Goal: Check status: Check status

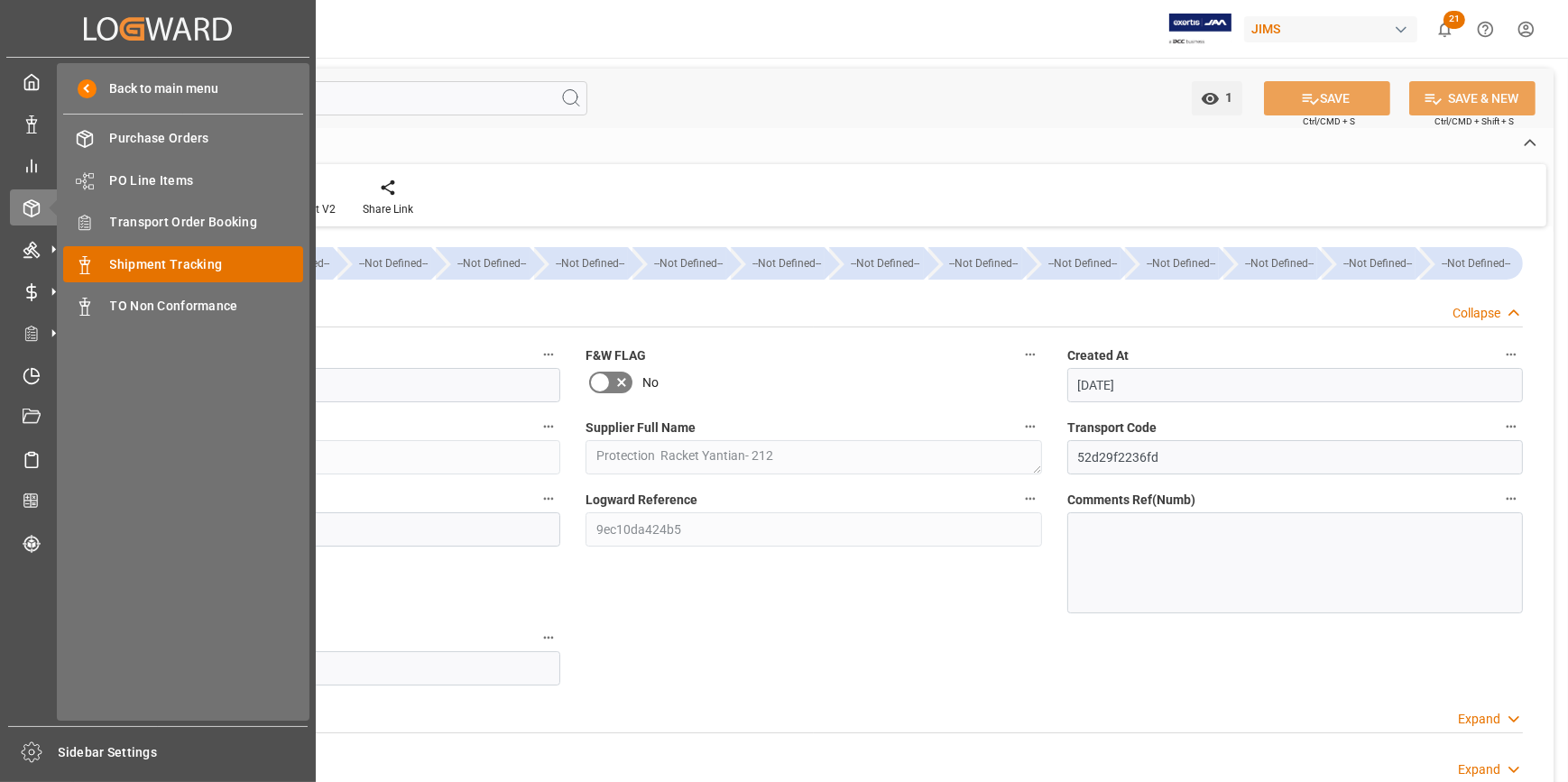
click at [217, 274] on span "Shipment Tracking" at bounding box center [206, 264] width 194 height 19
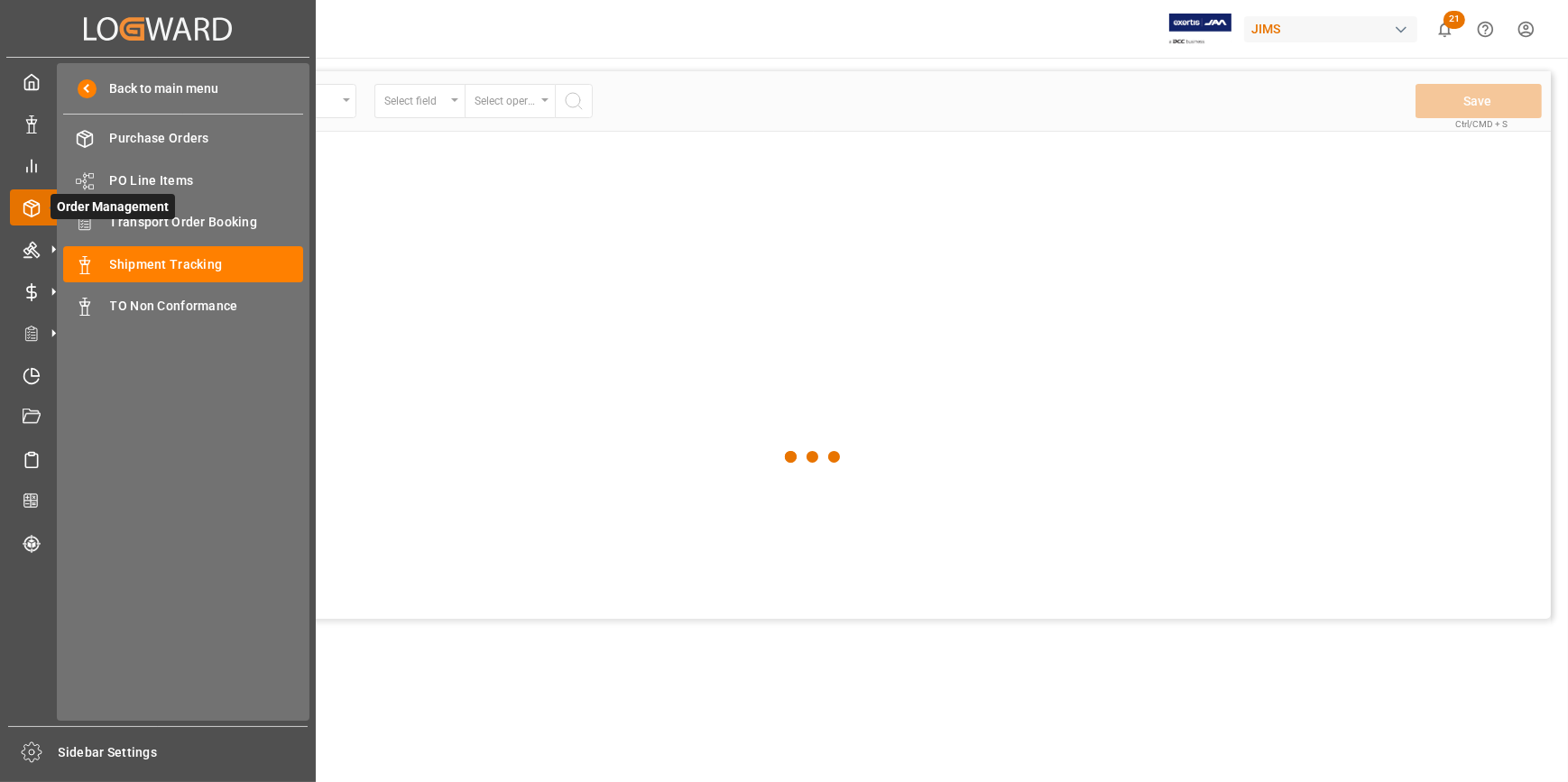
click at [26, 212] on icon at bounding box center [31, 208] width 18 height 18
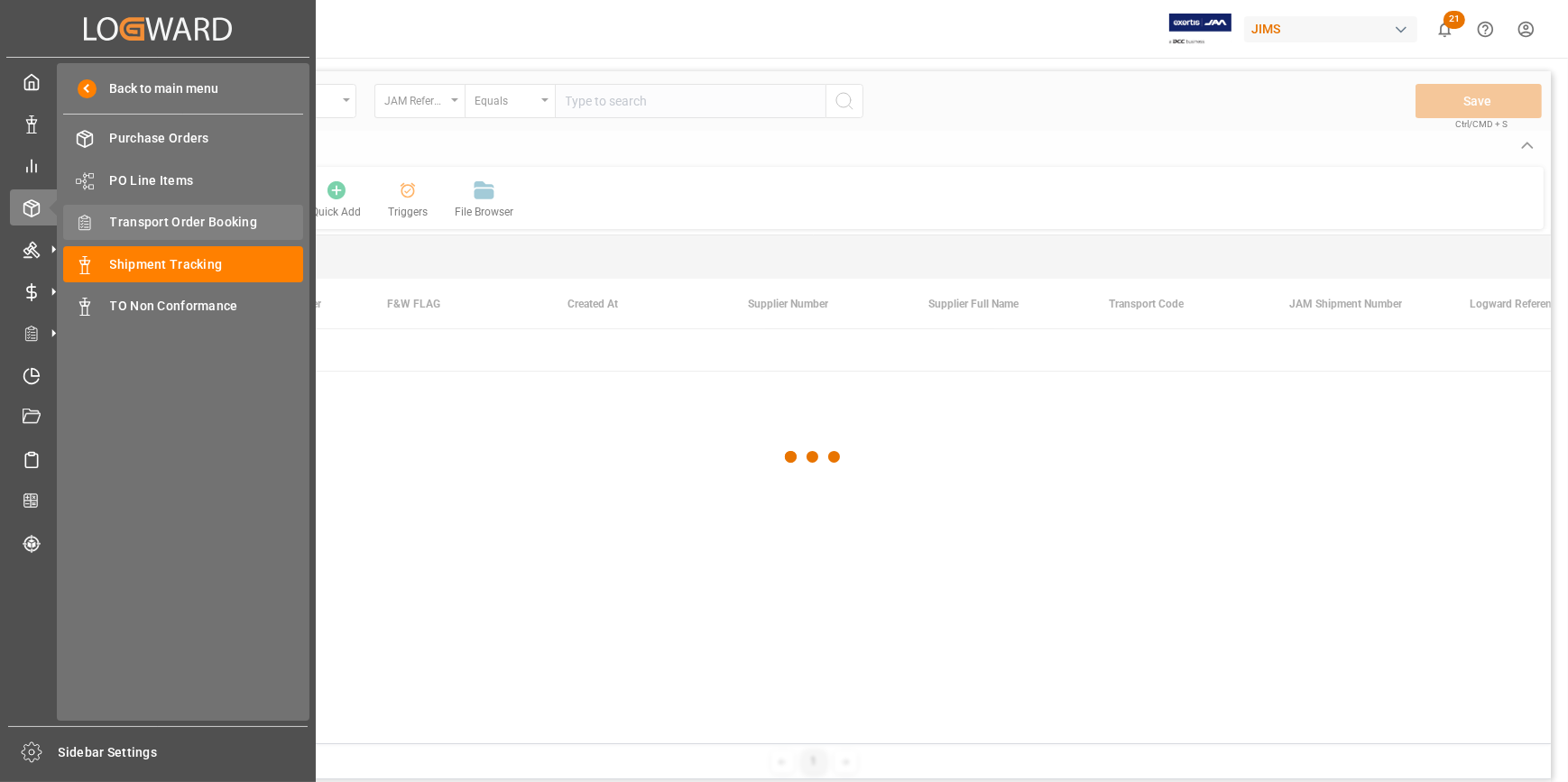
click at [205, 224] on span "Transport Order Booking" at bounding box center [206, 222] width 194 height 19
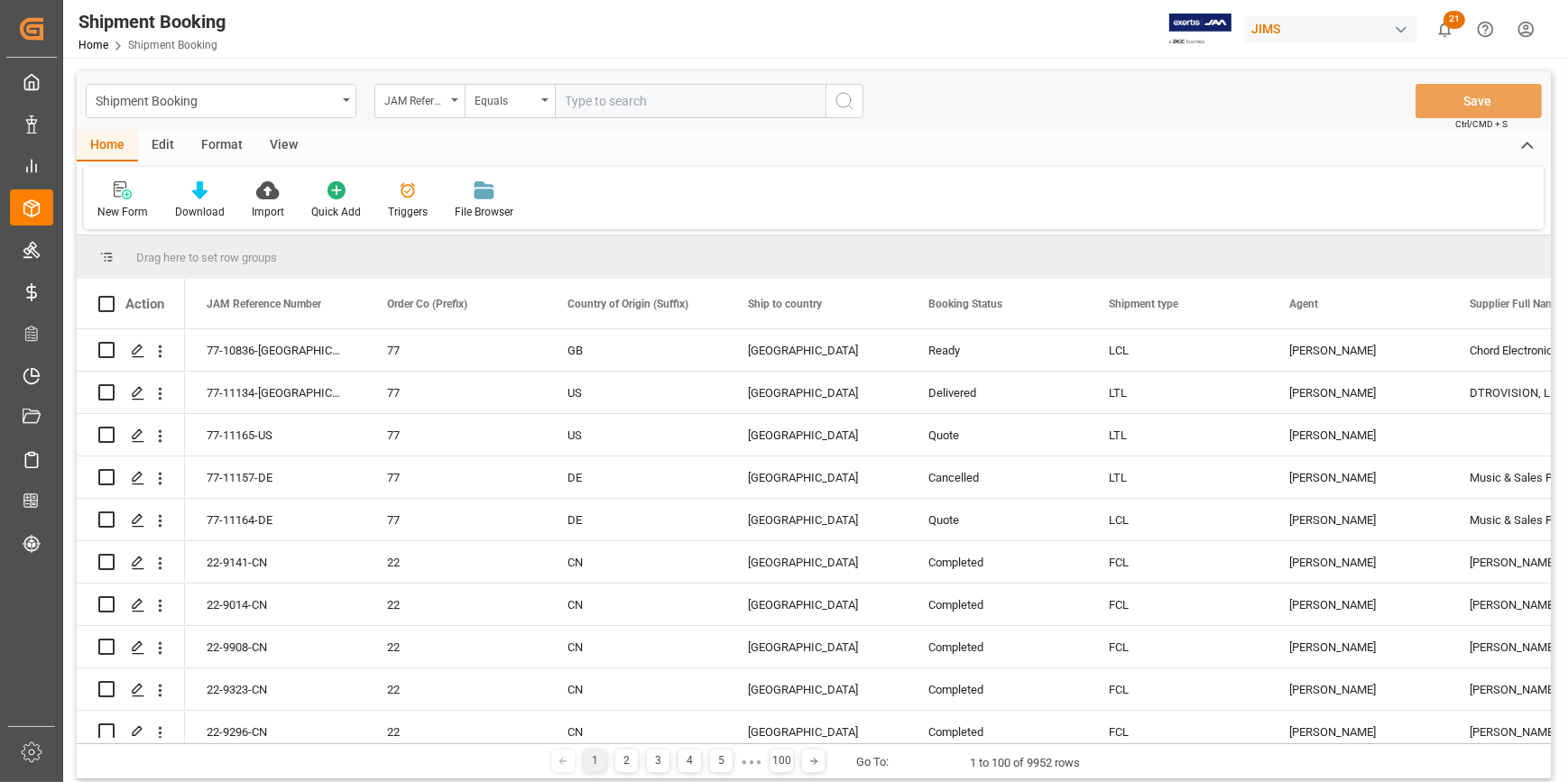
click at [580, 113] on input "text" at bounding box center [690, 101] width 271 height 34
paste input "143556177747"
drag, startPoint x: 698, startPoint y: 98, endPoint x: 535, endPoint y: 94, distance: 163.0
click at [535, 94] on div "JAM Reference Number Equals 143556177747" at bounding box center [618, 101] width 489 height 34
type input "22-10058-CN"
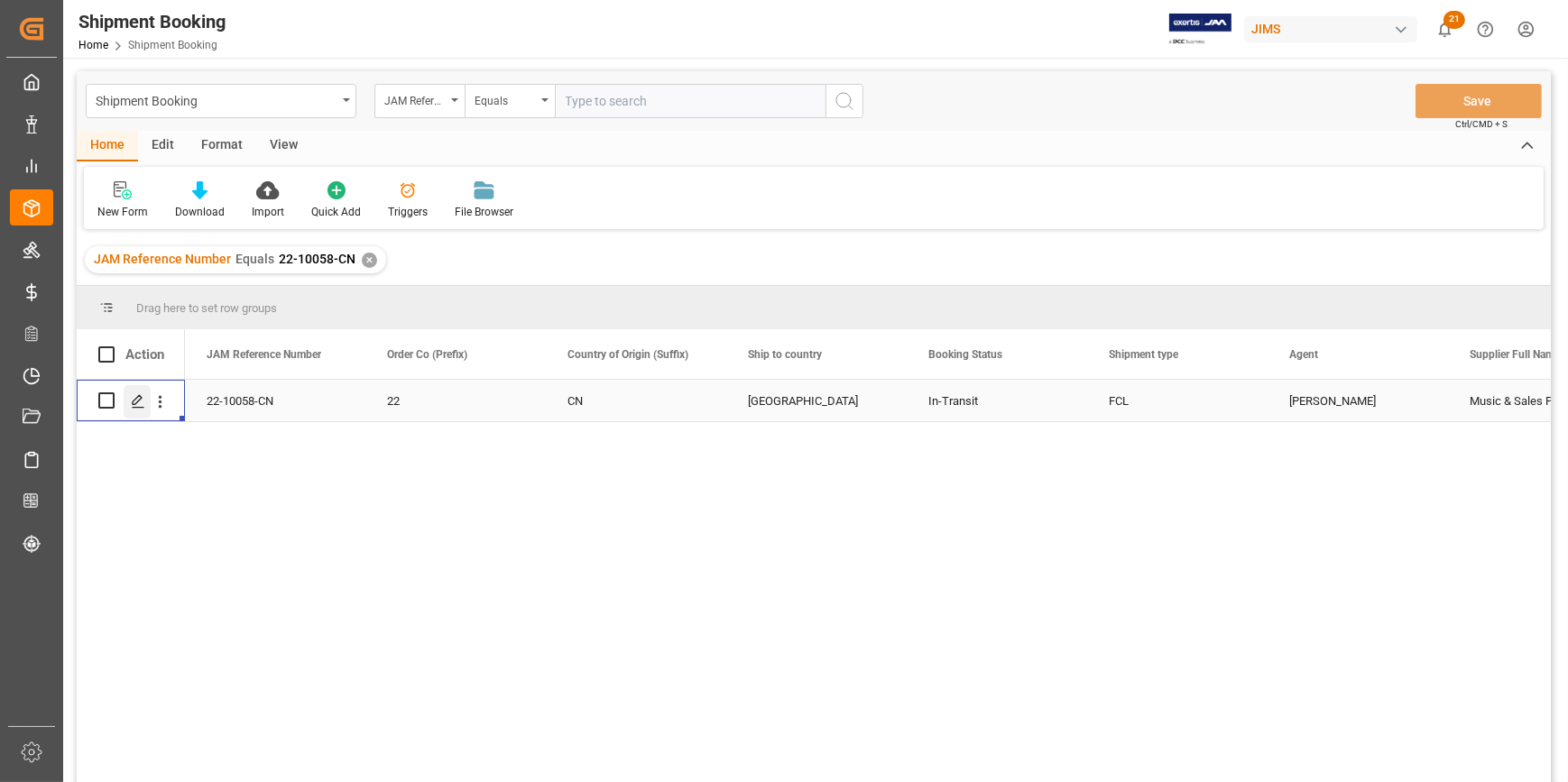
click at [143, 403] on icon "Press SPACE to select this row." at bounding box center [137, 401] width 14 height 14
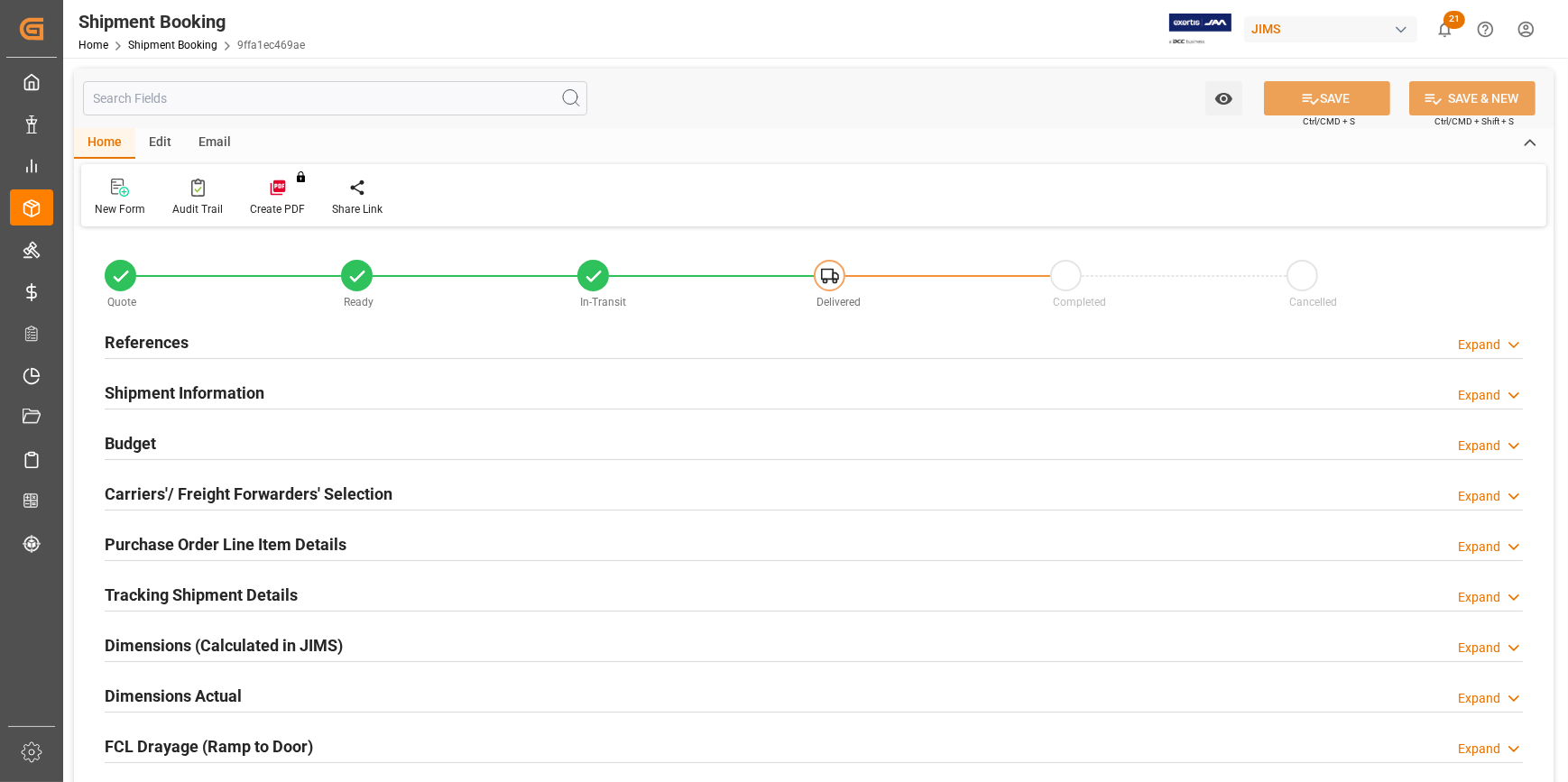
type input "486981.6048"
type input "30218.9872"
type input "24000"
type input "402919.83"
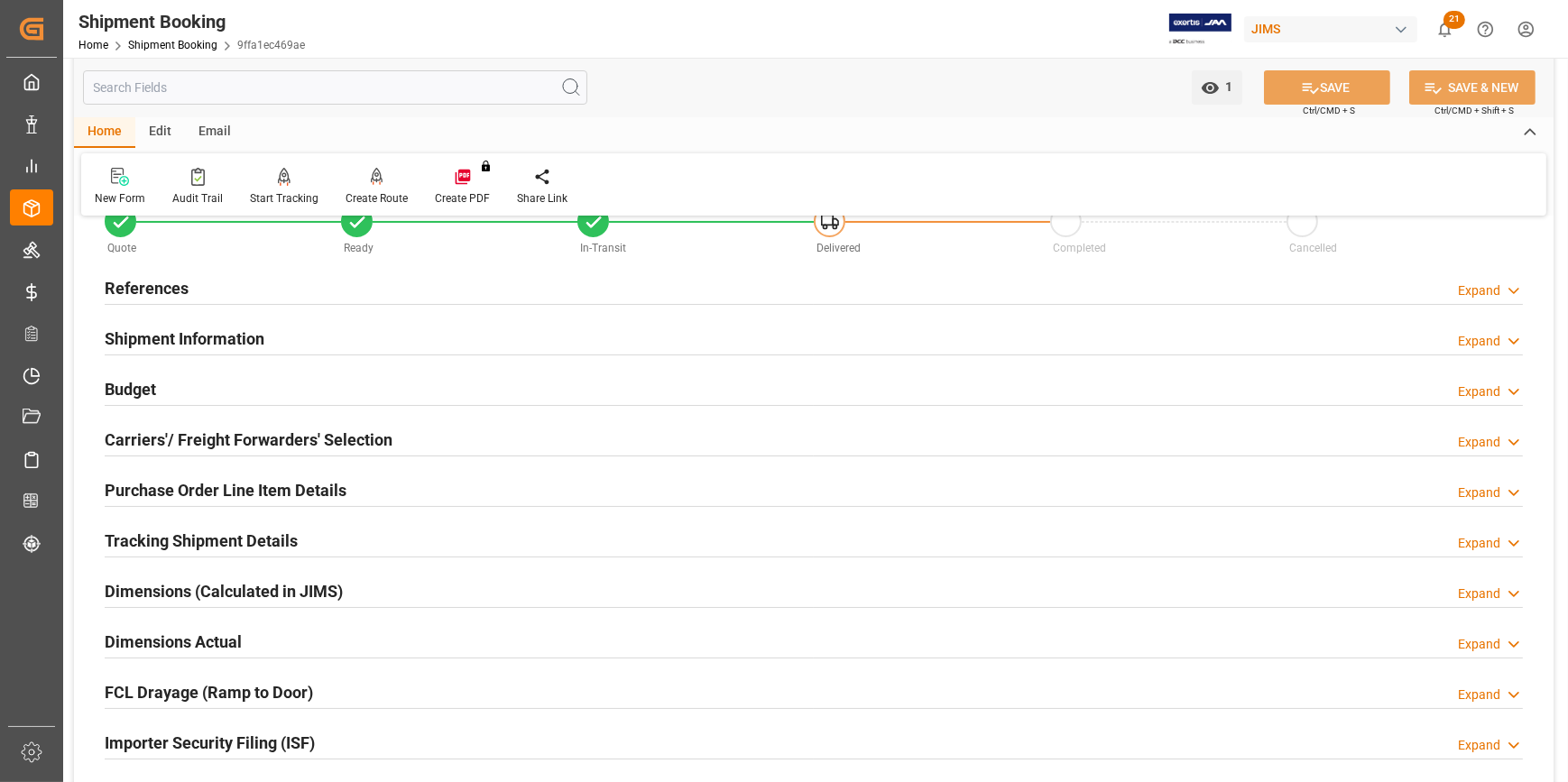
scroll to position [81, 0]
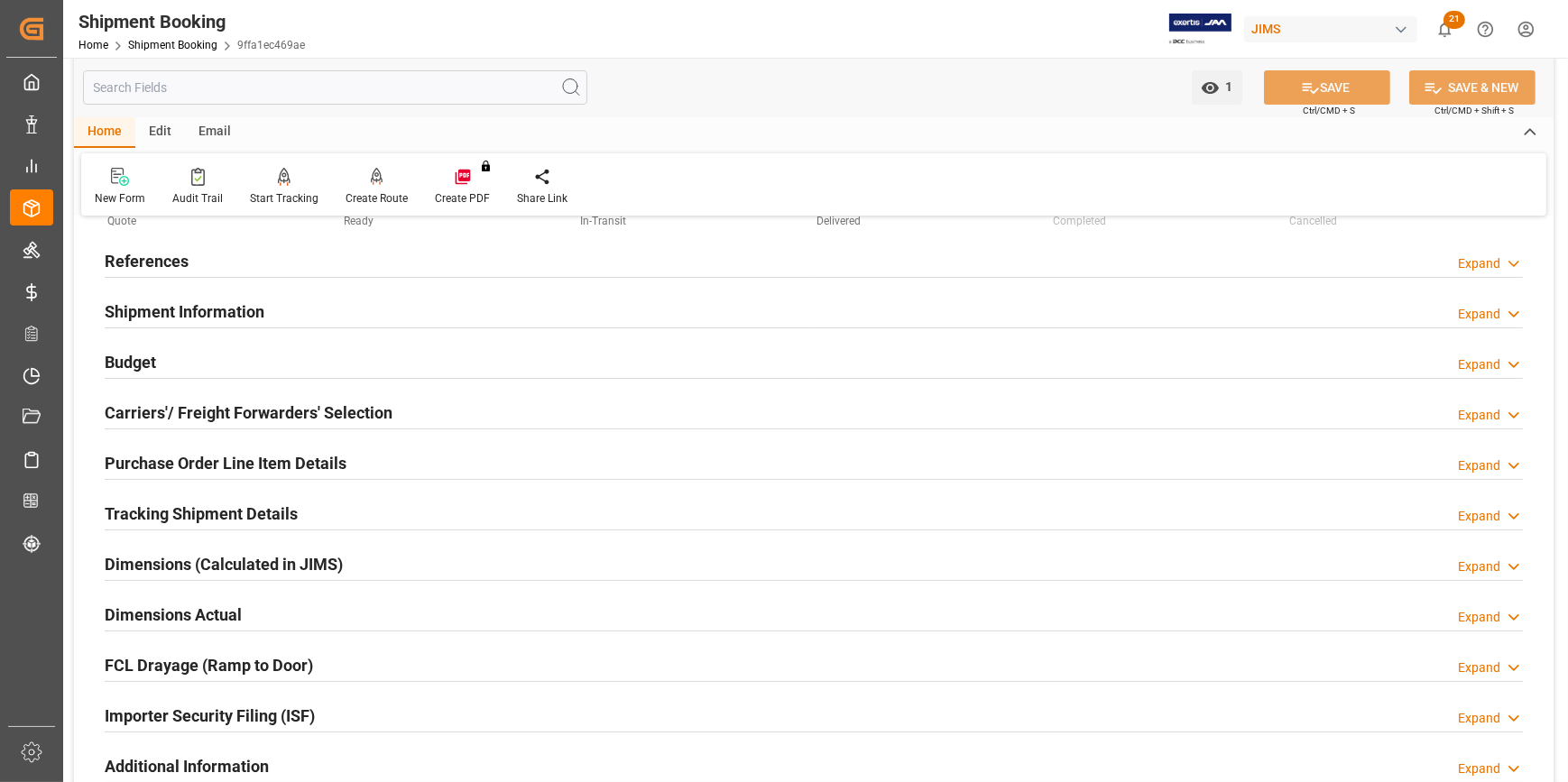
click at [161, 348] on div "Budget Expand" at bounding box center [814, 361] width 1418 height 34
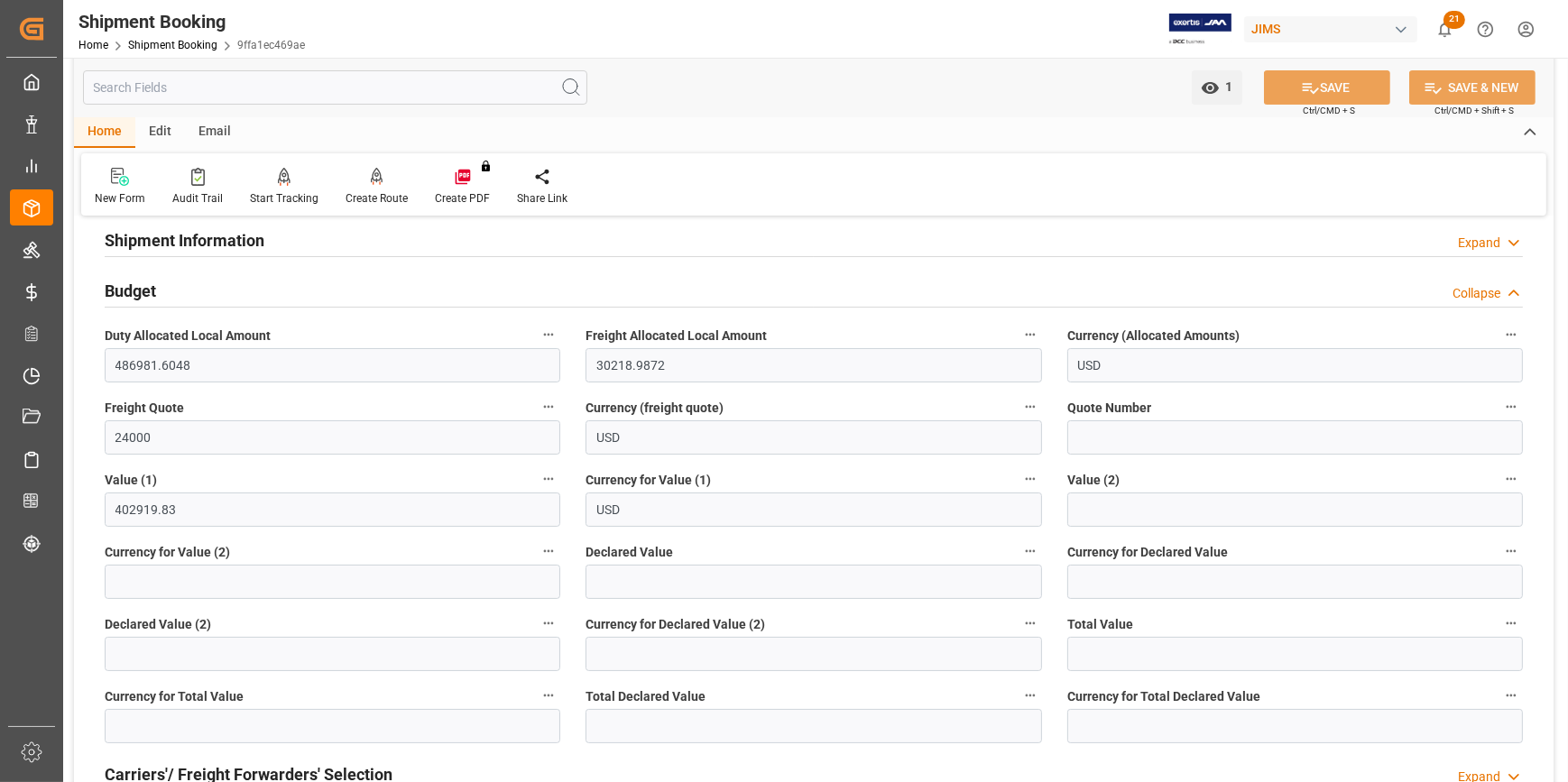
scroll to position [245, 0]
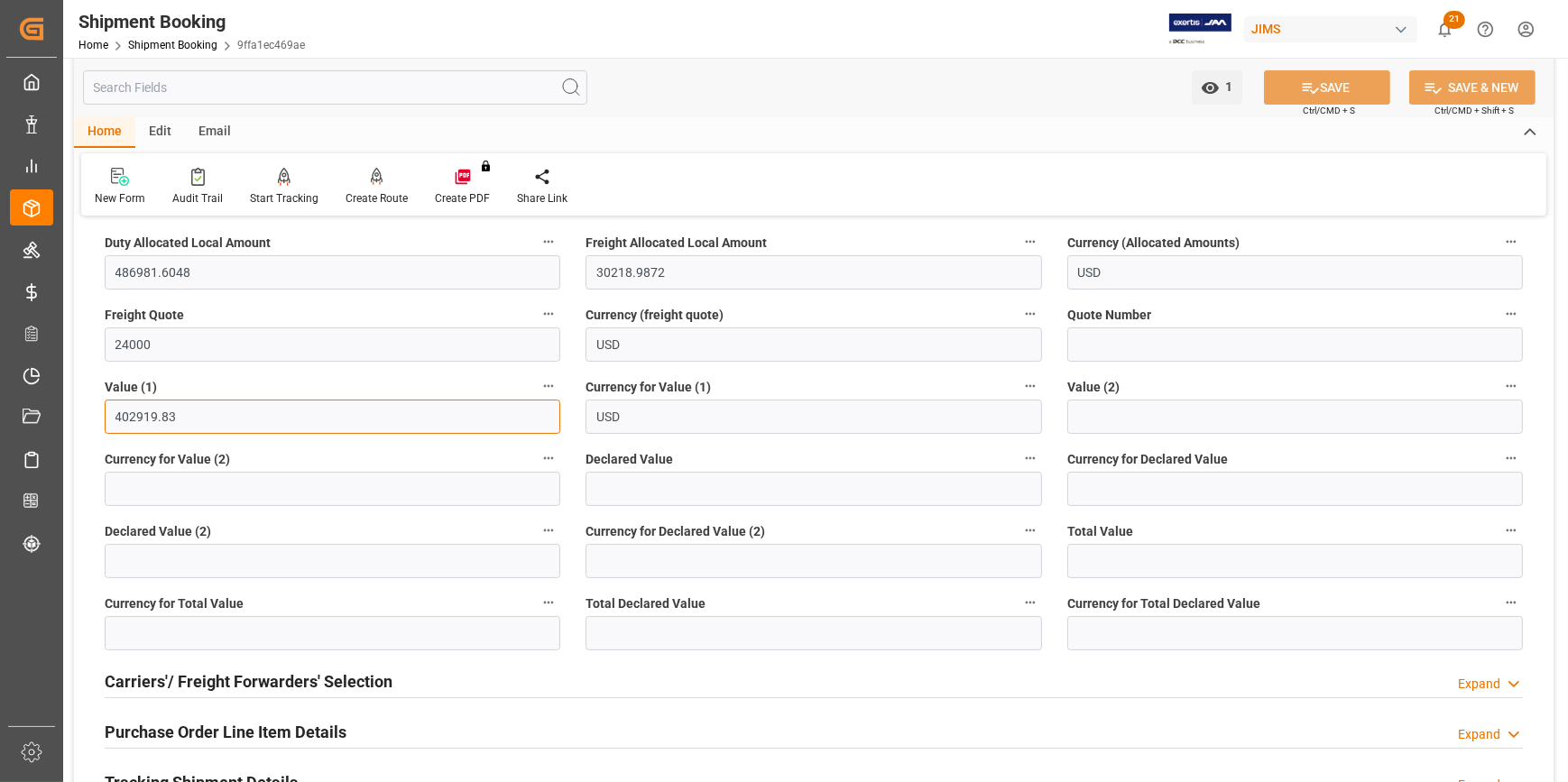
drag, startPoint x: 178, startPoint y: 421, endPoint x: 112, endPoint y: 413, distance: 66.5
click at [112, 413] on input "402919.83" at bounding box center [332, 417] width 455 height 34
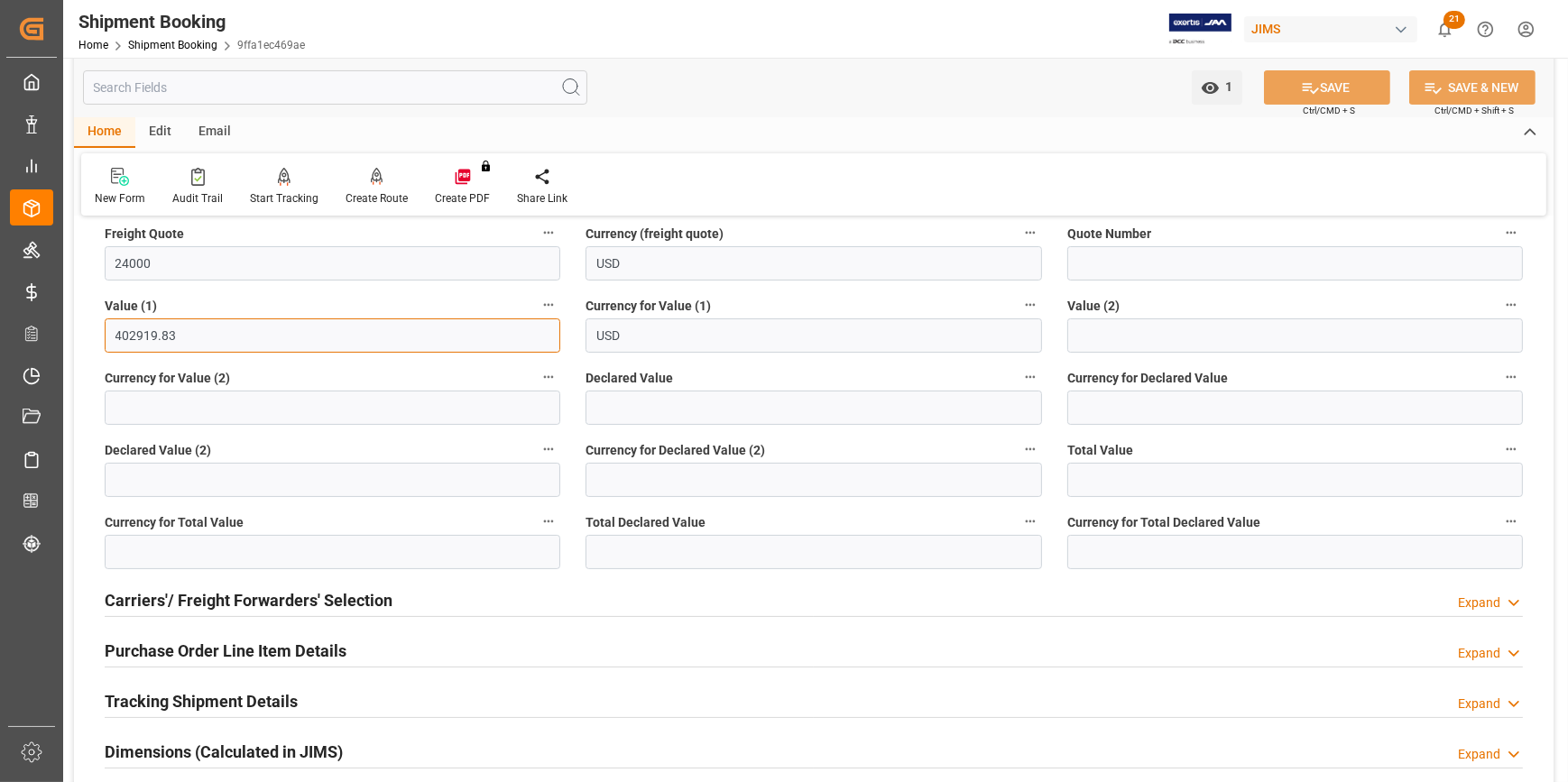
scroll to position [328, 0]
click at [218, 647] on h2 "Purchase Order Line Item Details" at bounding box center [225, 650] width 241 height 25
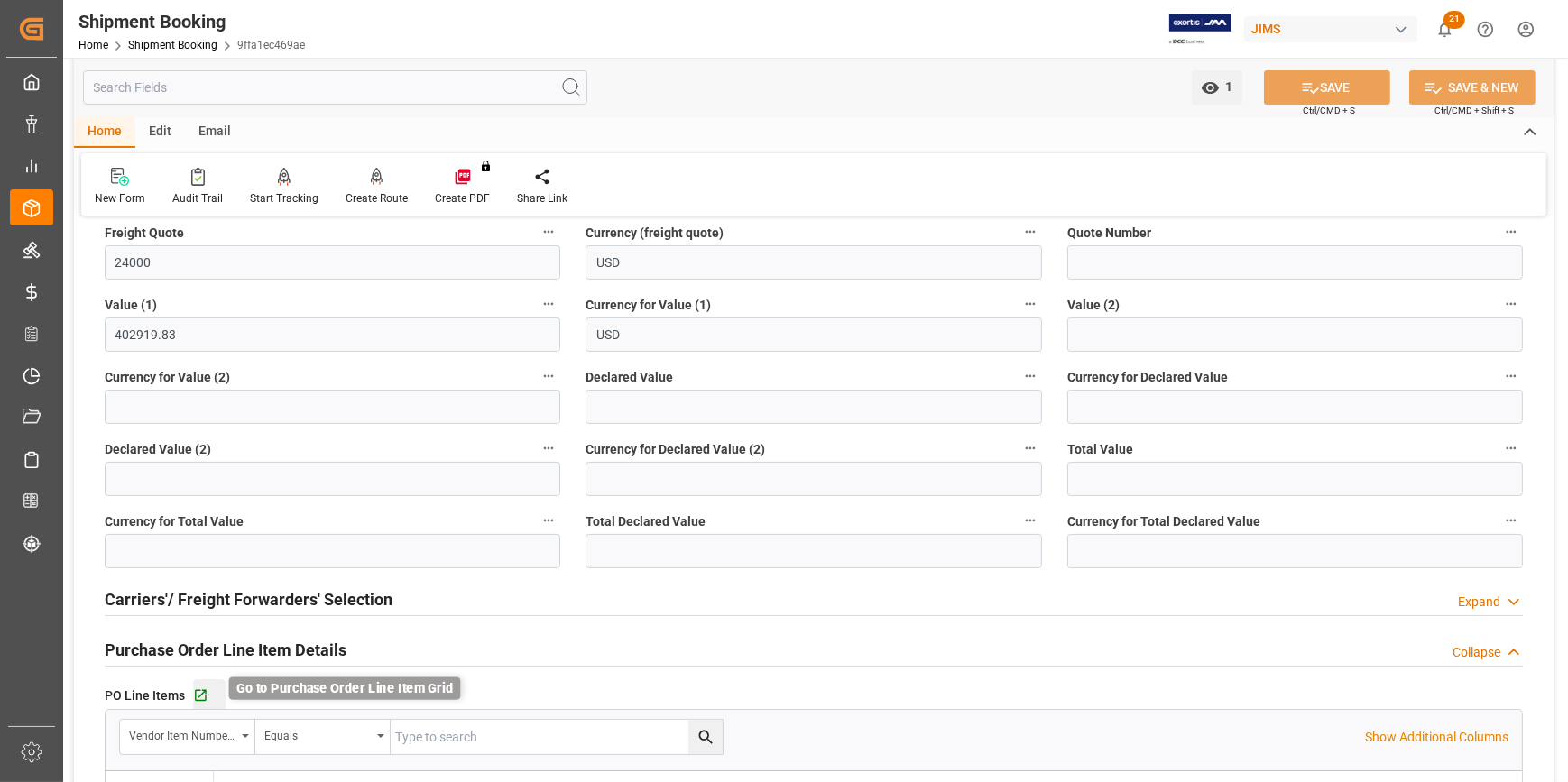
click at [203, 694] on icon "button" at bounding box center [200, 696] width 15 height 15
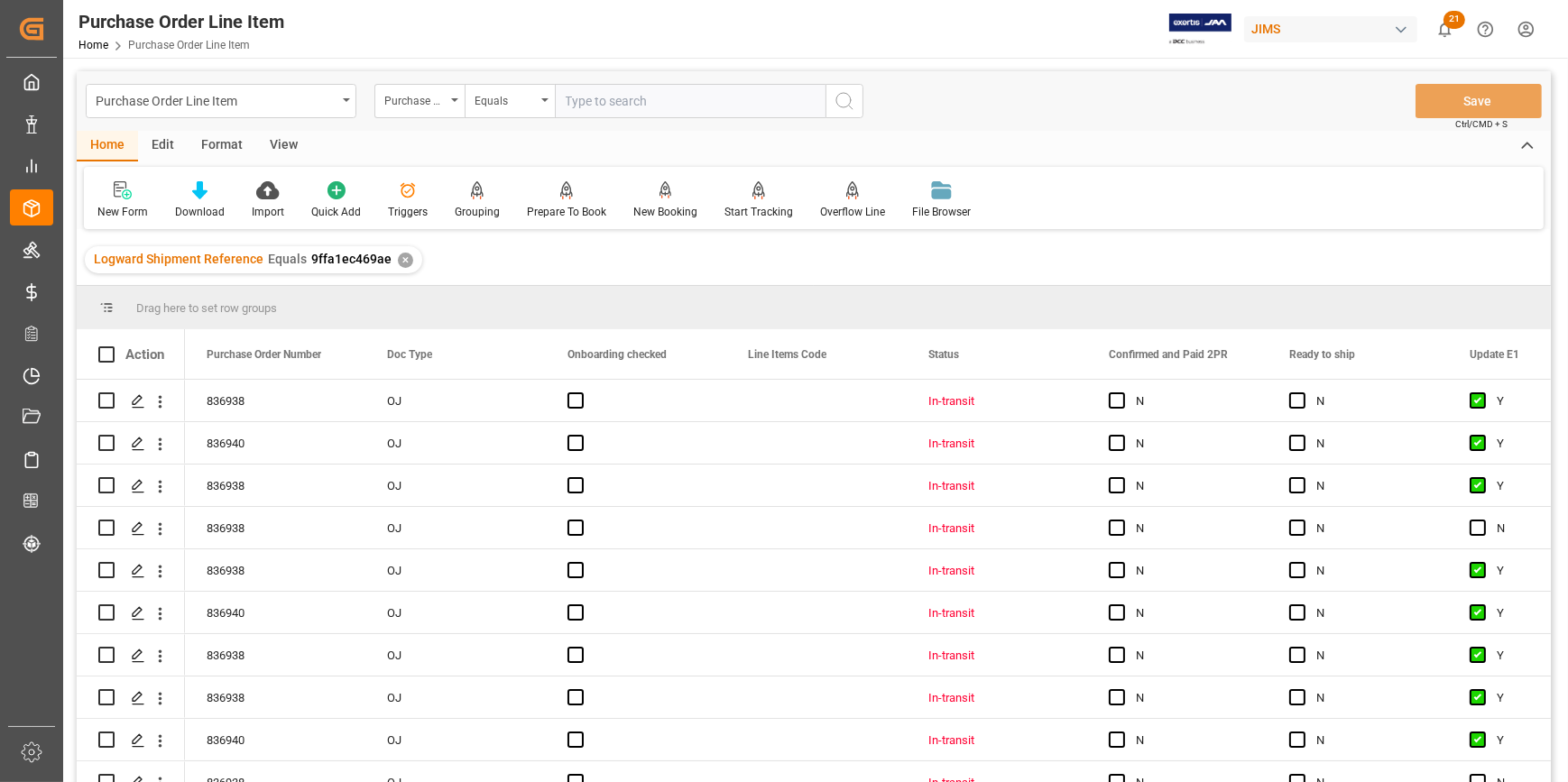
click at [287, 148] on div "View" at bounding box center [283, 146] width 55 height 31
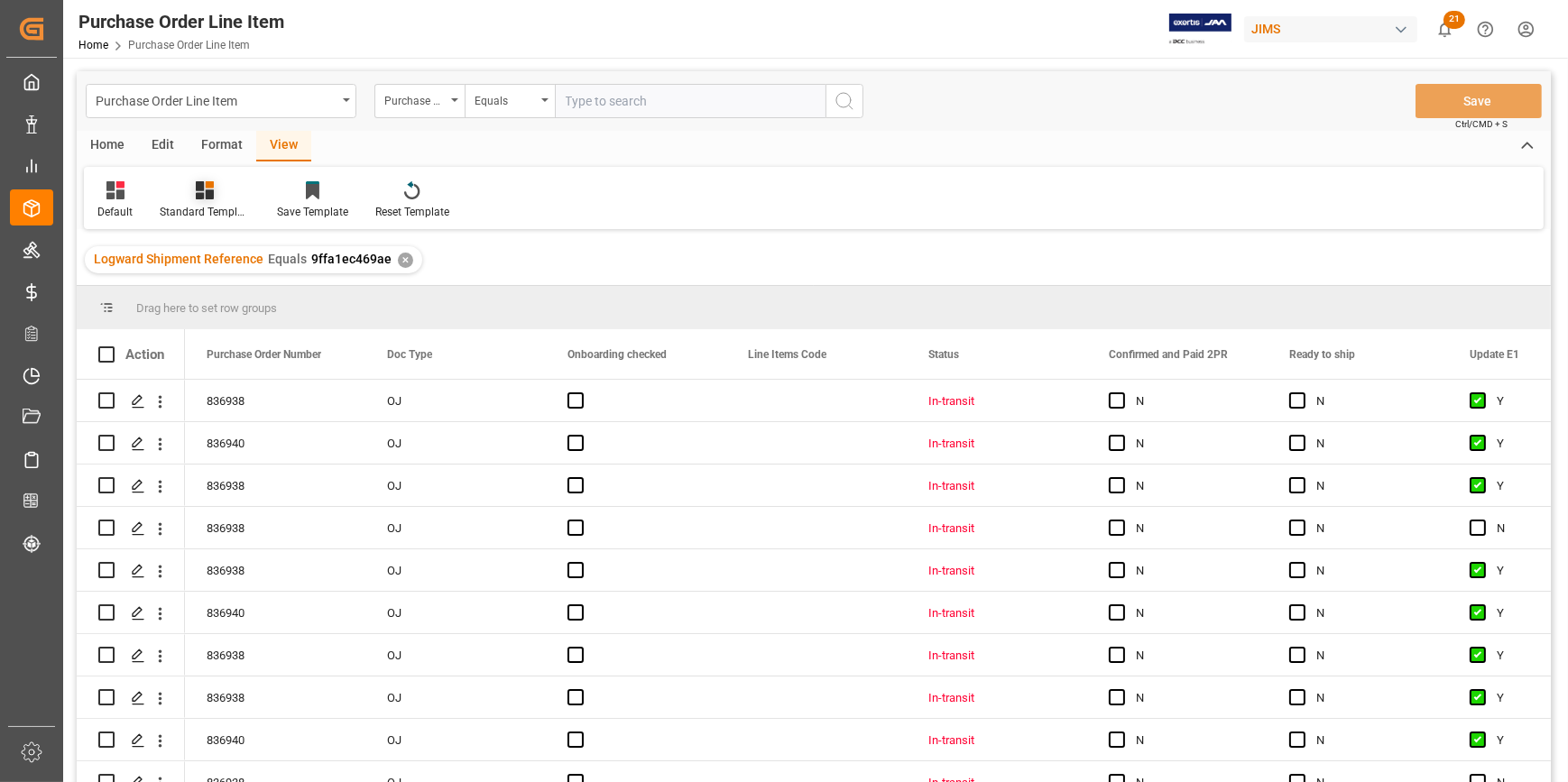
click at [225, 197] on div at bounding box center [204, 190] width 91 height 19
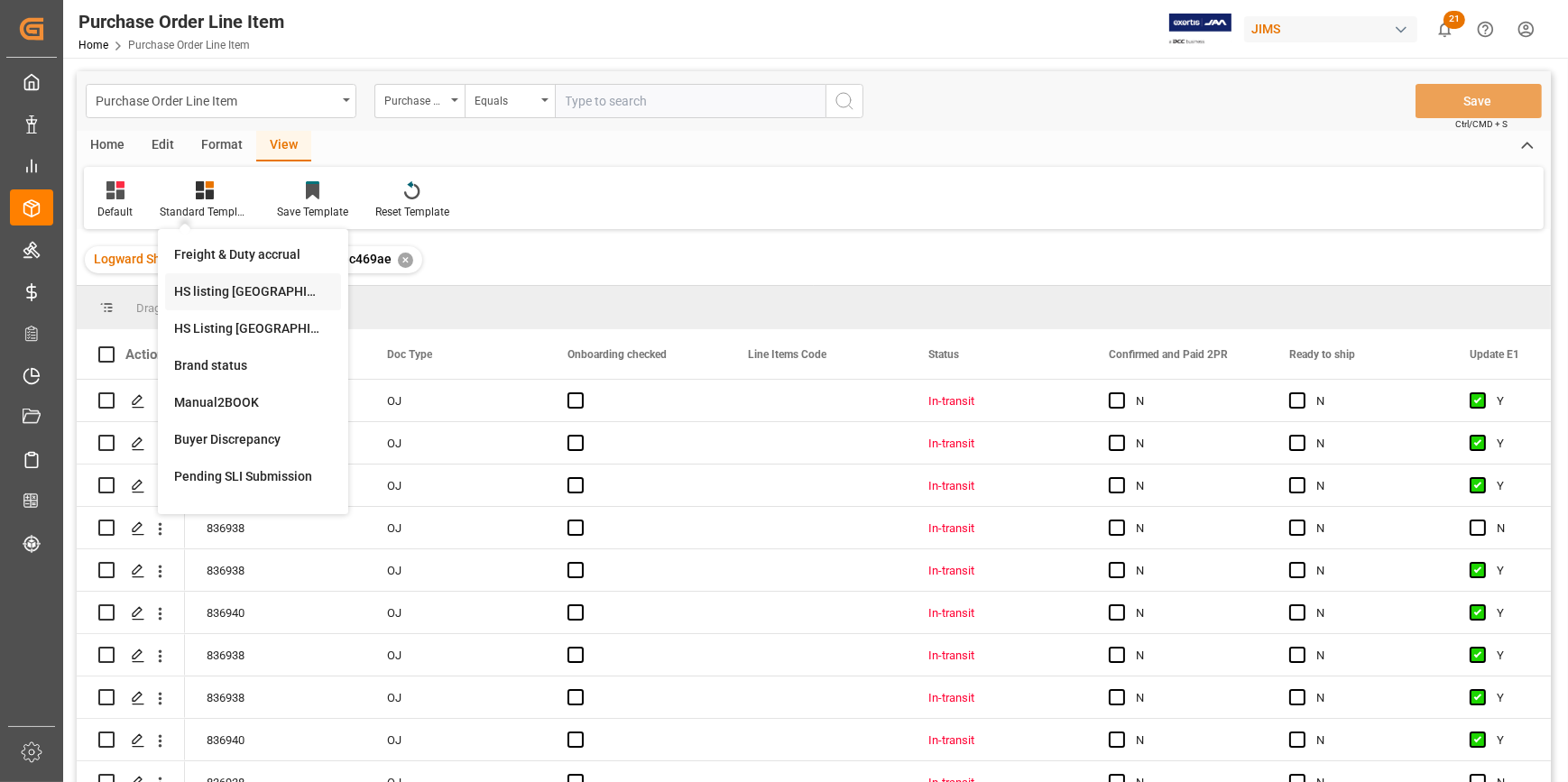
click at [239, 289] on div "HS listing USA" at bounding box center [252, 292] width 157 height 19
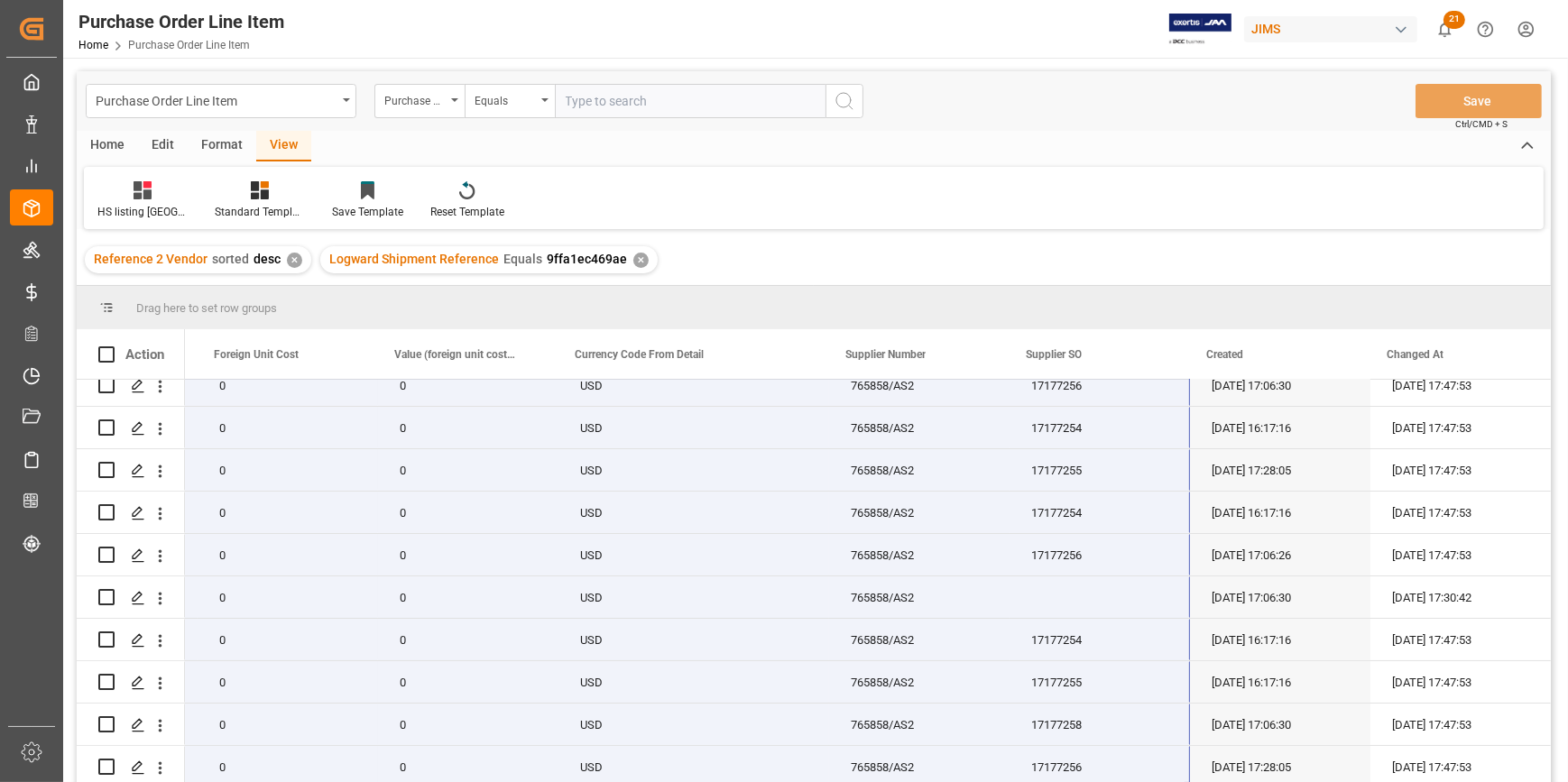
drag, startPoint x: 242, startPoint y: 414, endPoint x: 1134, endPoint y: 824, distance: 981.7
click at [1134, 781] on html "Created by potrace 1.15, written by Peter Selinger 2001-2017 Created by potrace…" at bounding box center [784, 391] width 1568 height 782
